Goal: Information Seeking & Learning: Learn about a topic

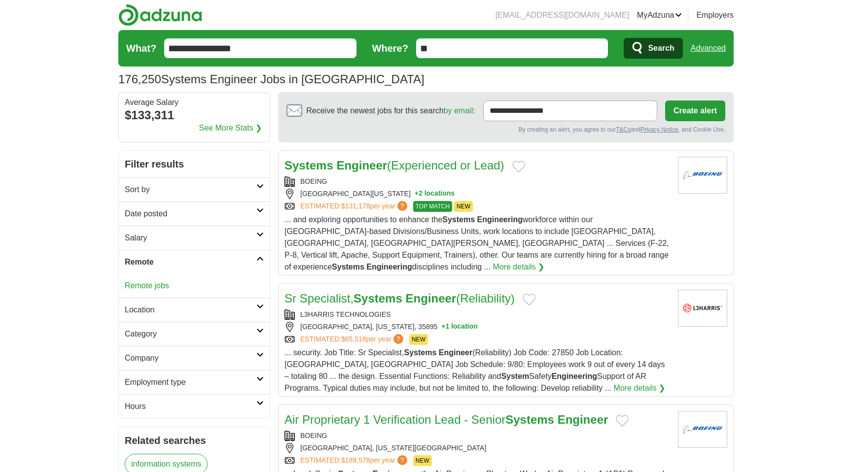
click at [149, 289] on link "Remote jobs" at bounding box center [147, 285] width 44 height 8
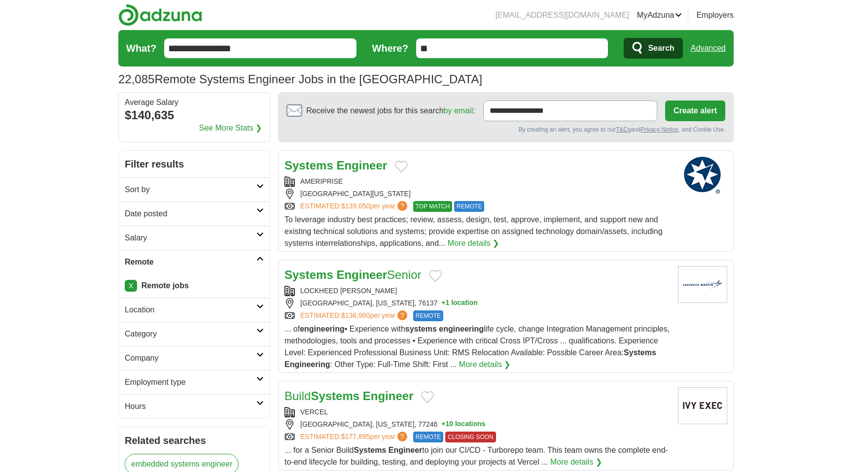
click at [191, 207] on link "Date posted" at bounding box center [194, 214] width 151 height 24
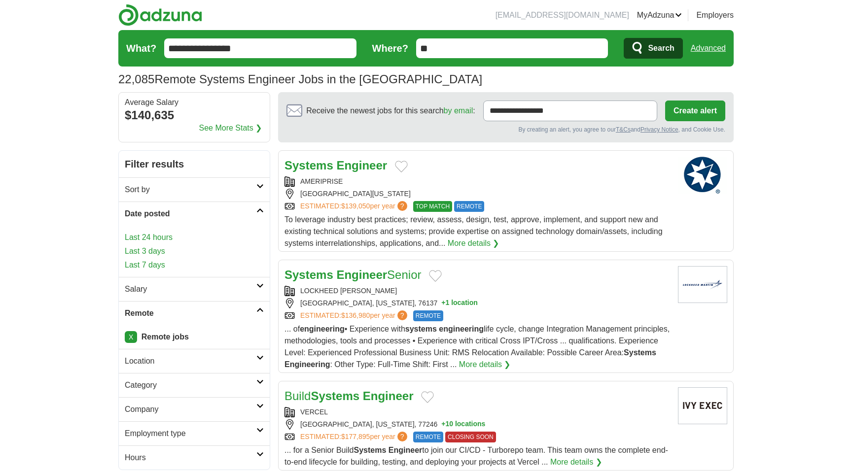
click at [159, 238] on link "Last 24 hours" at bounding box center [194, 238] width 139 height 12
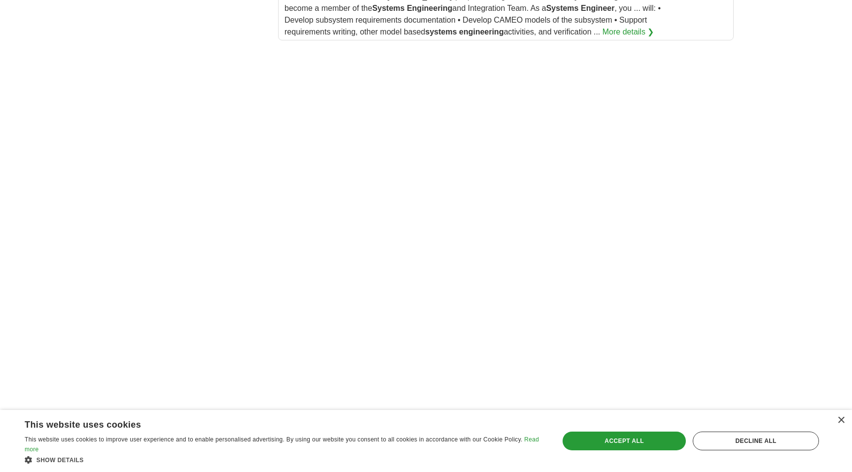
scroll to position [1436, 0]
drag, startPoint x: 587, startPoint y: 441, endPoint x: 685, endPoint y: 426, distance: 98.8
click at [684, 426] on div "Save & Close Accept all Decline all" at bounding box center [690, 441] width 263 height 50
click at [657, 443] on div "Accept all" at bounding box center [623, 441] width 123 height 19
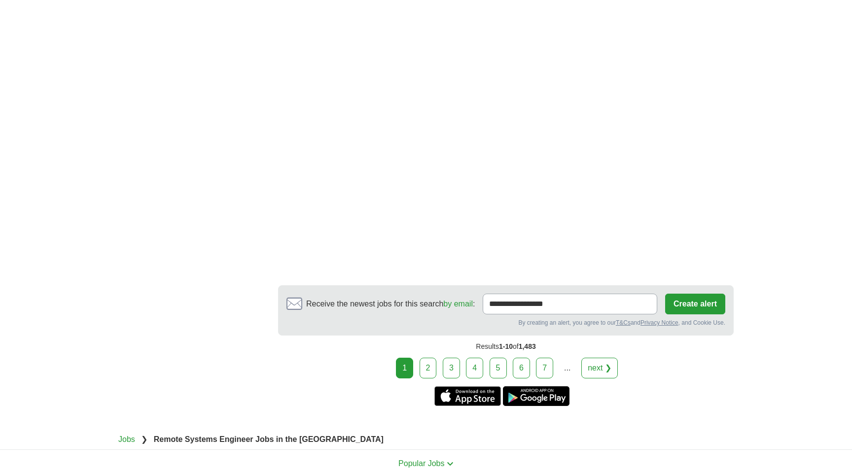
scroll to position [1904, 0]
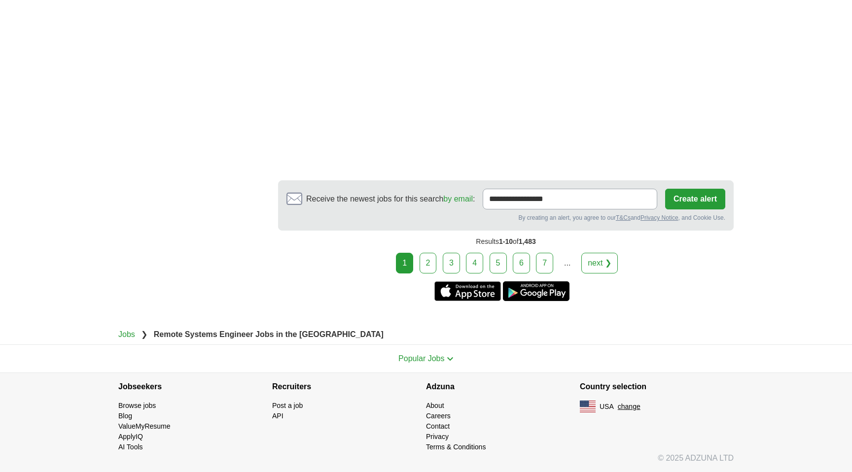
click at [426, 266] on link "2" at bounding box center [427, 263] width 17 height 21
